Goal: Task Accomplishment & Management: Use online tool/utility

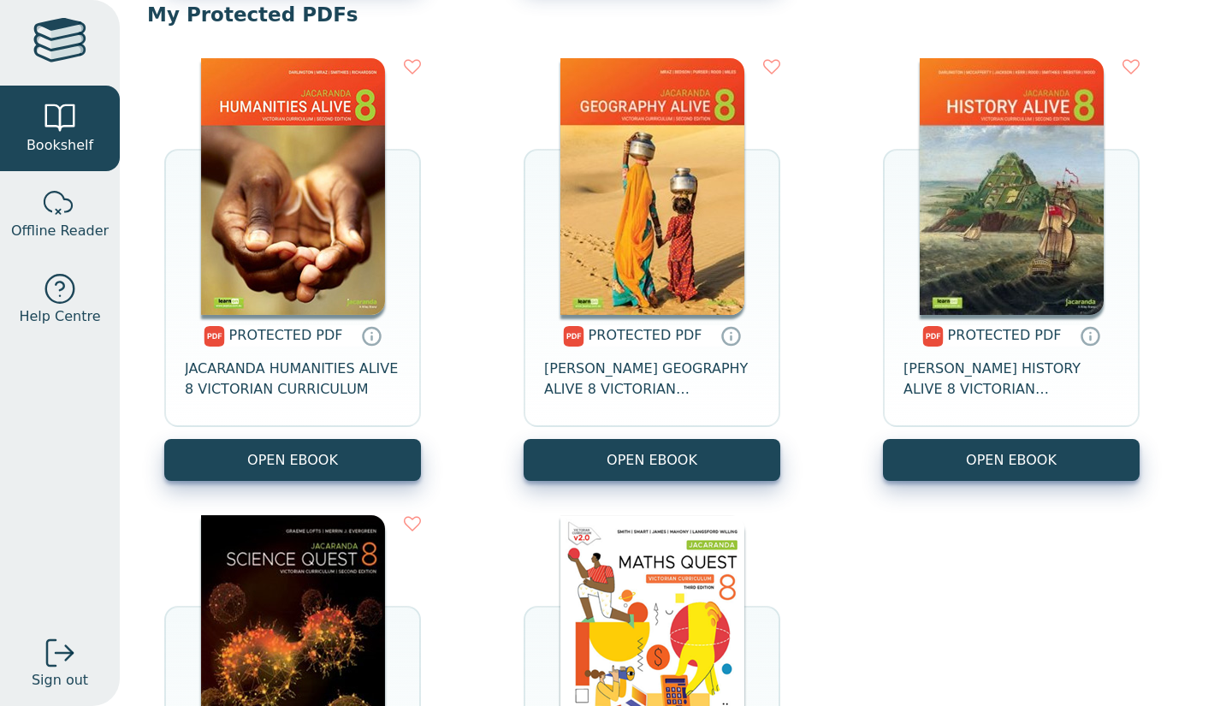
scroll to position [1489, 0]
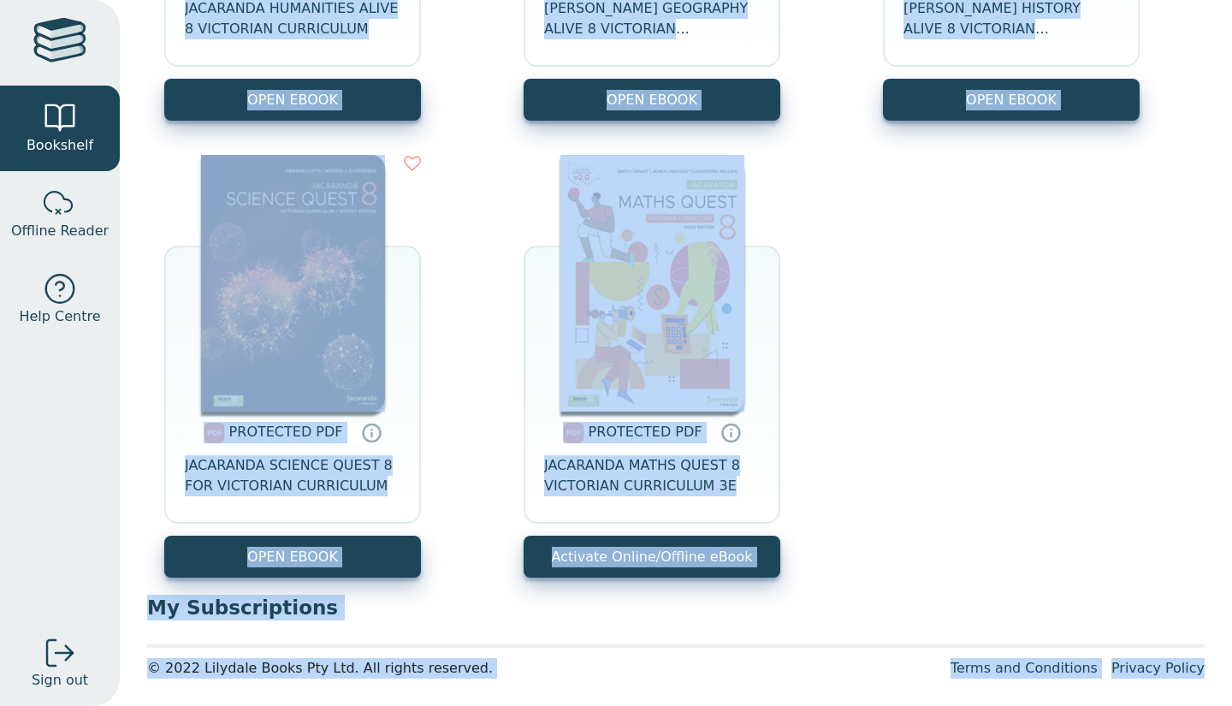
drag, startPoint x: 556, startPoint y: 176, endPoint x: 1213, endPoint y: 746, distance: 869.5
click at [1213, 705] on html "Bookshelf Offline Reader Help Centre Sign out Your Bookshelf Zichong Yao" at bounding box center [616, 353] width 1232 height 706
click at [1146, 675] on link "Privacy Policy" at bounding box center [1157, 668] width 93 height 16
click at [1031, 472] on div "PROTECTED PDF JACARANDA HUMANITIES ALIVE 8 VICTORIAN CURRICULUM OPEN EBOOK" at bounding box center [675, 138] width 1057 height 914
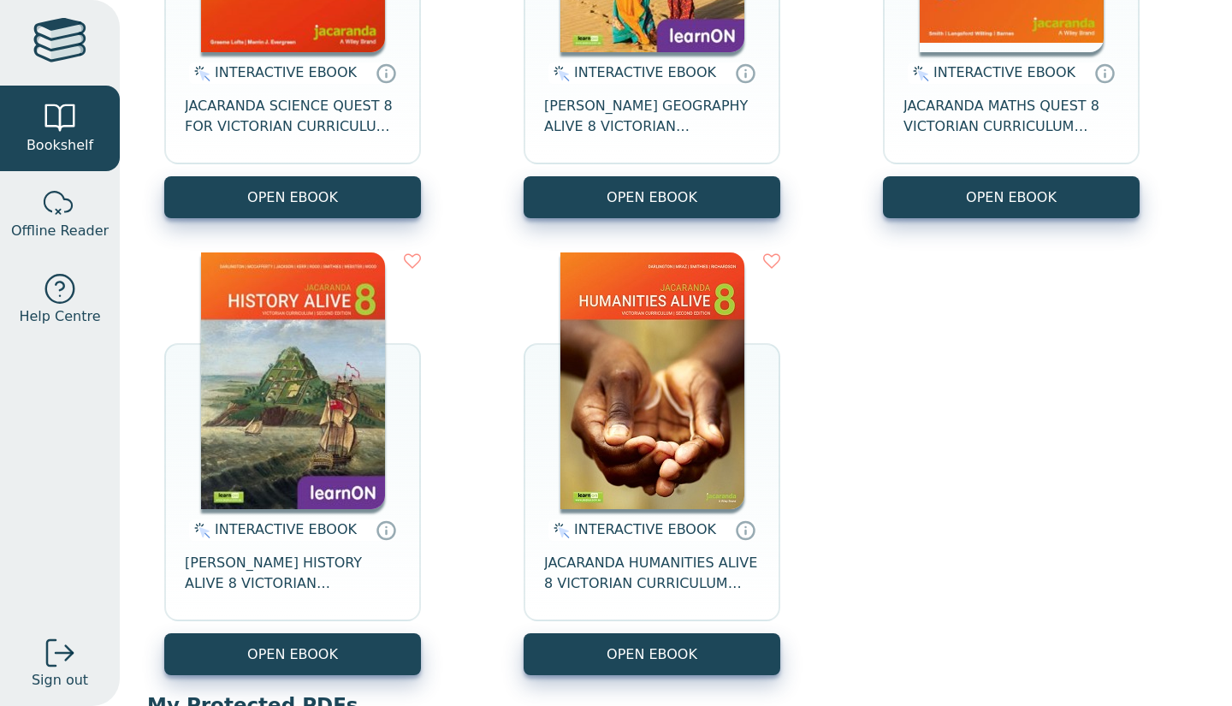
scroll to position [0, 0]
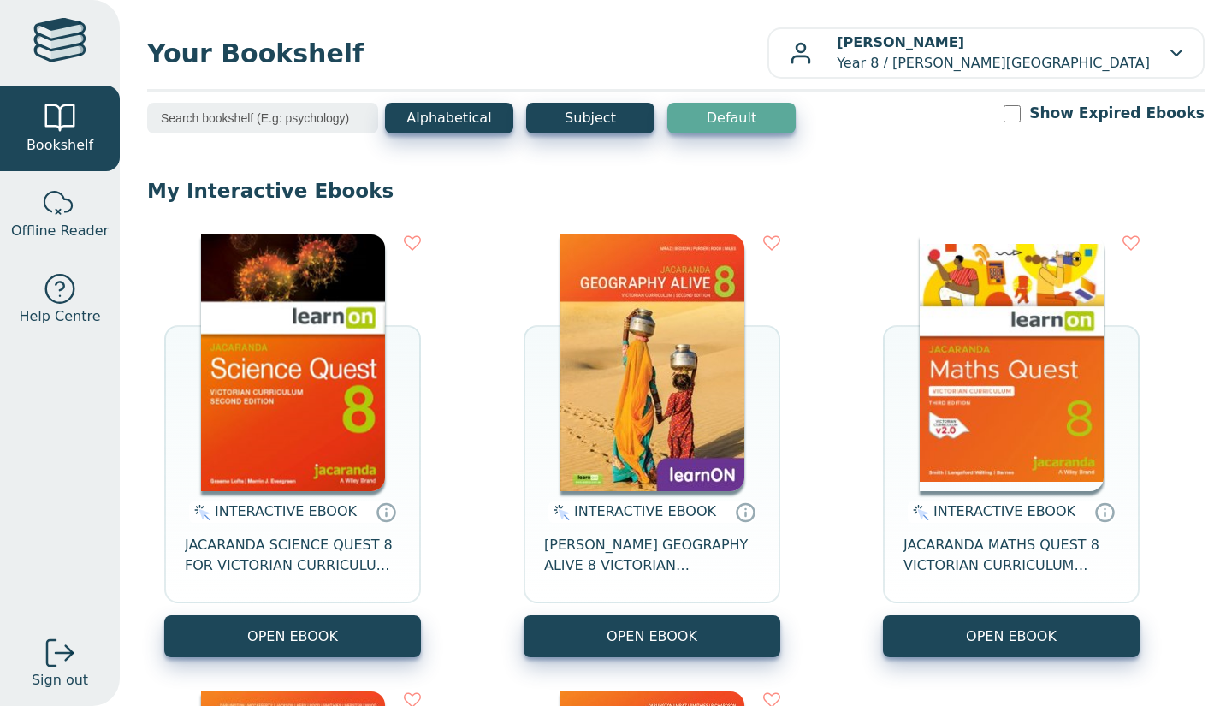
click at [995, 568] on span "JACARANDA MATHS QUEST 8 VICTORIAN CURRICULUM LEARNON EBOOK 3E" at bounding box center [1011, 555] width 216 height 41
